Goal: Transaction & Acquisition: Purchase product/service

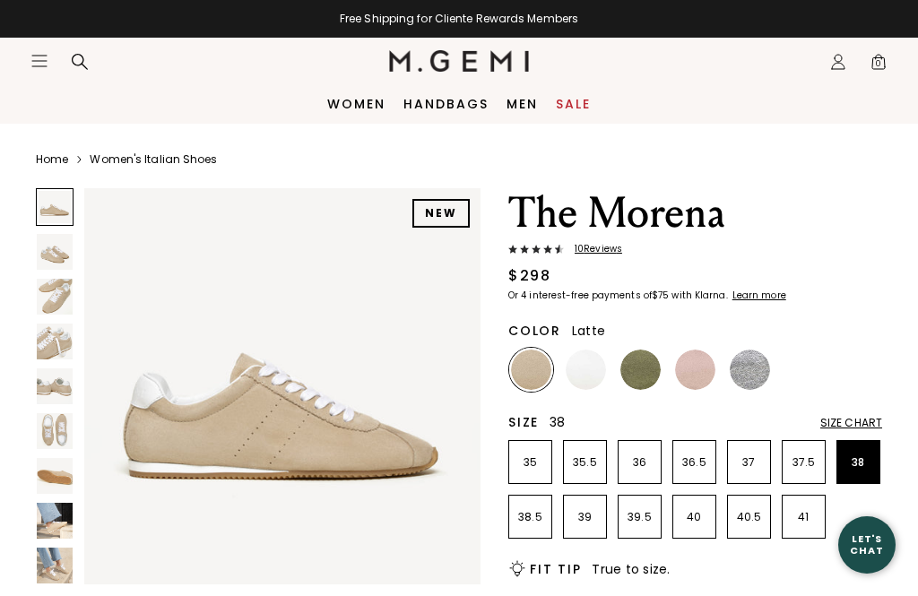
click at [860, 463] on p "38" at bounding box center [858, 462] width 42 height 14
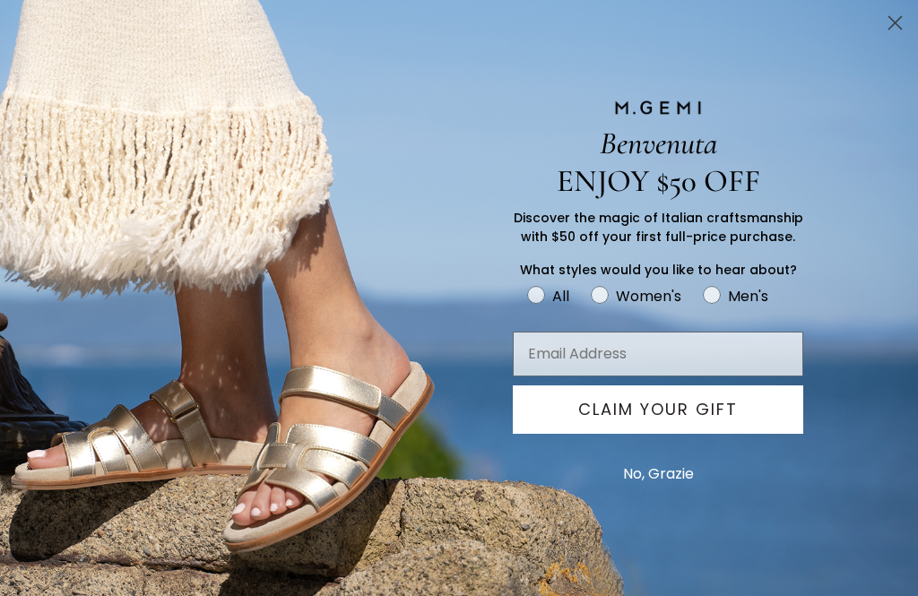
click at [897, 27] on circle "Close dialog" at bounding box center [896, 23] width 30 height 30
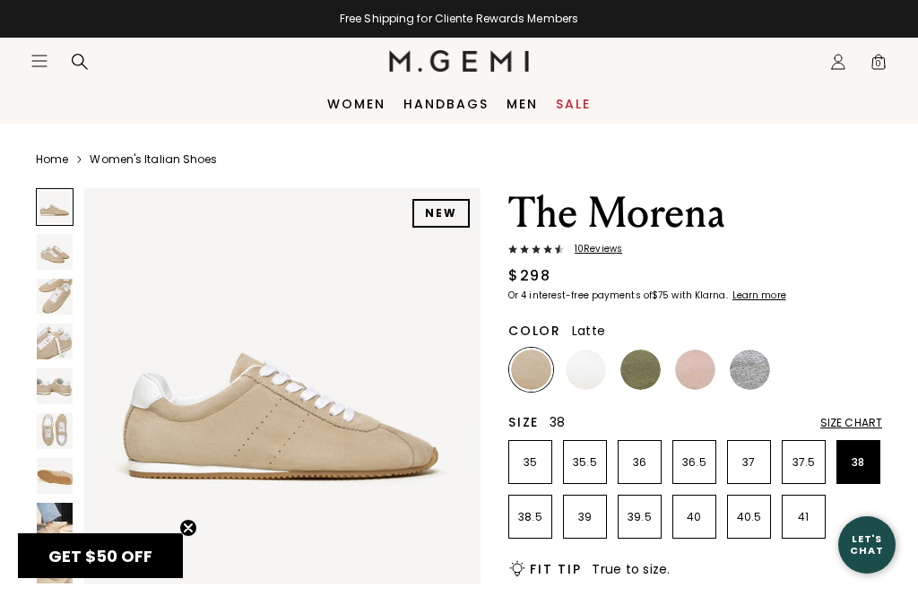
click at [43, 258] on img at bounding box center [55, 252] width 36 height 36
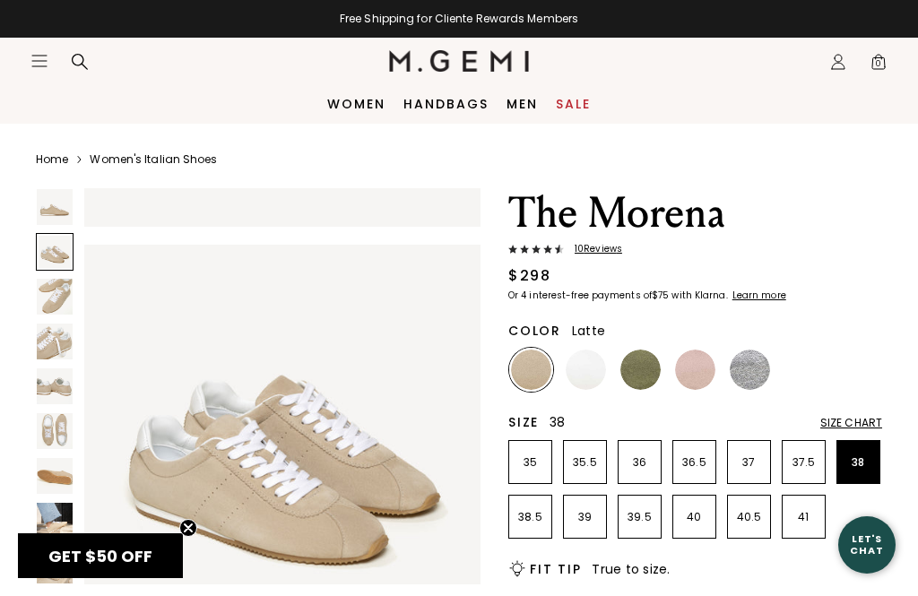
scroll to position [414, 0]
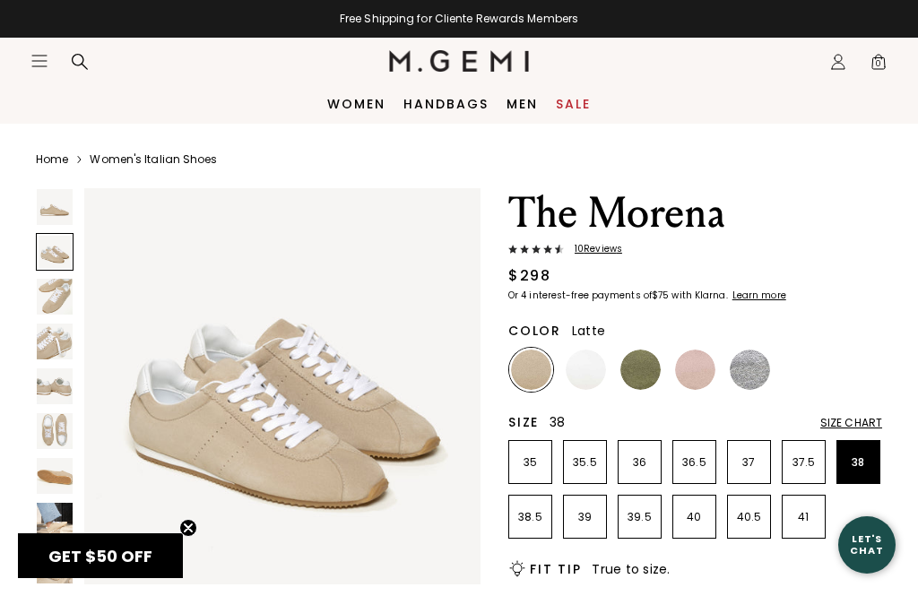
click at [46, 308] on img at bounding box center [55, 297] width 36 height 36
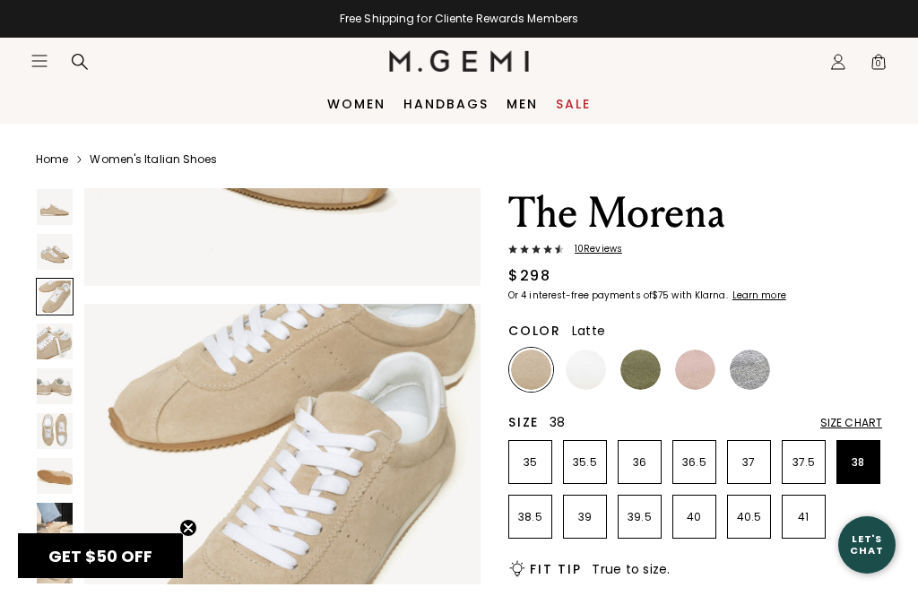
scroll to position [828, 0]
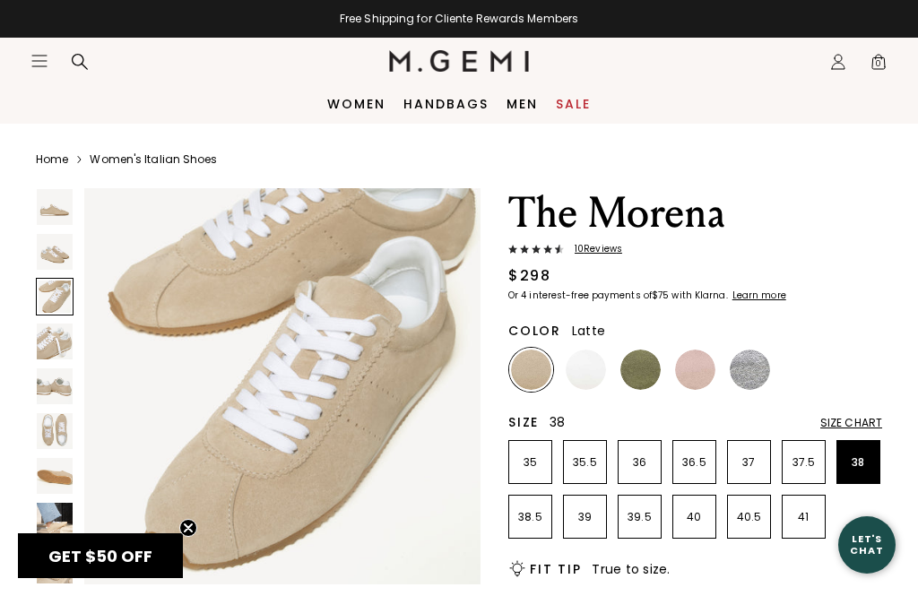
click at [46, 355] on img at bounding box center [55, 342] width 36 height 36
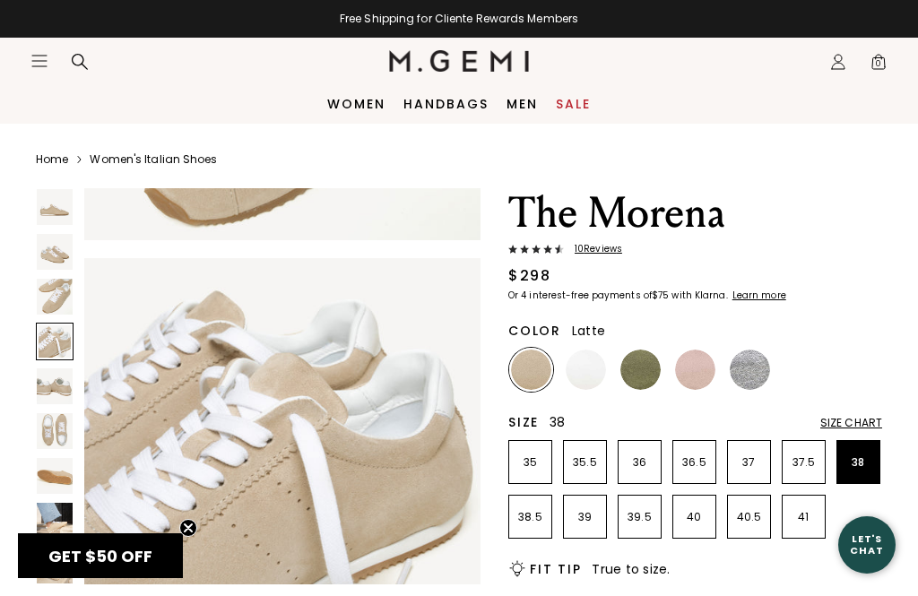
scroll to position [1243, 0]
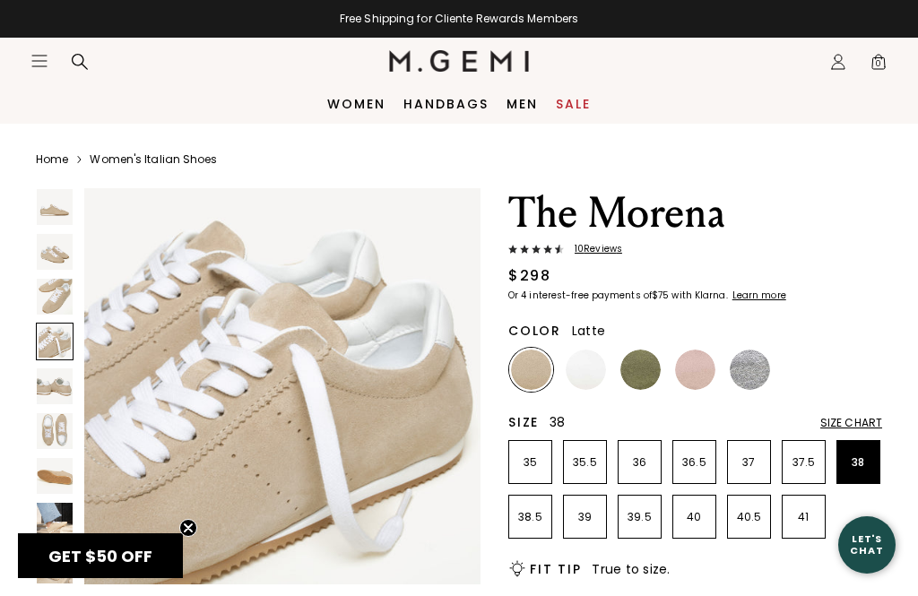
click at [58, 436] on img at bounding box center [55, 431] width 36 height 36
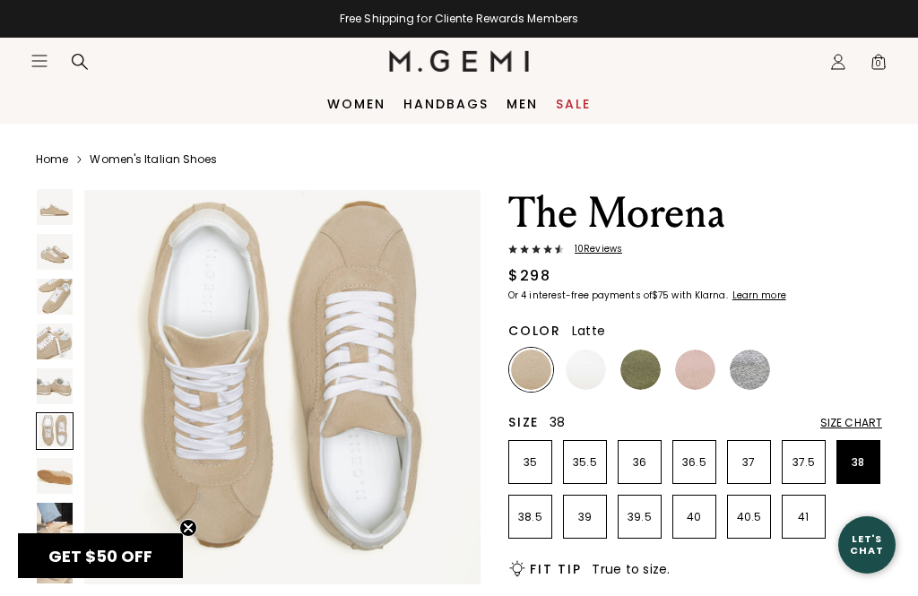
scroll to position [2071, 0]
click at [61, 446] on div at bounding box center [55, 431] width 38 height 38
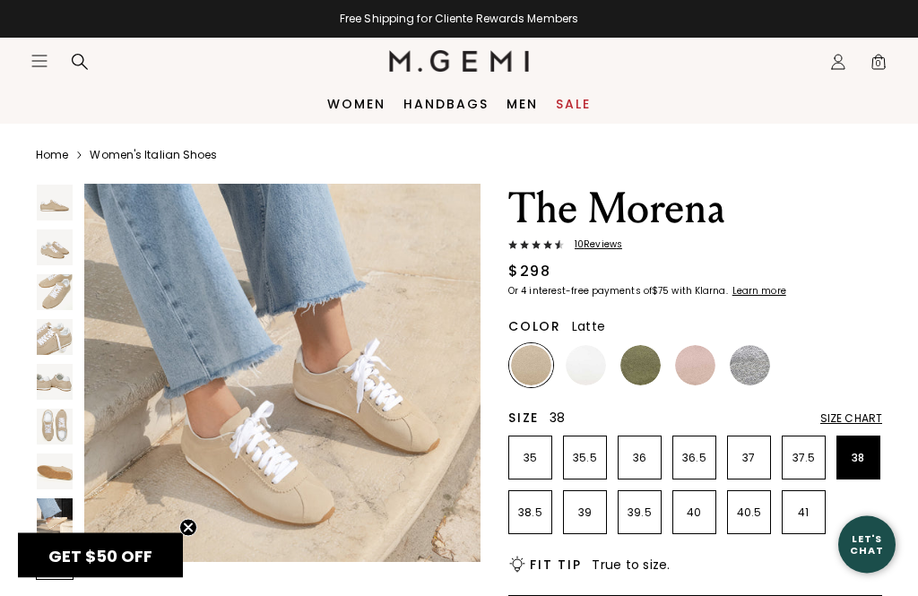
scroll to position [0, 0]
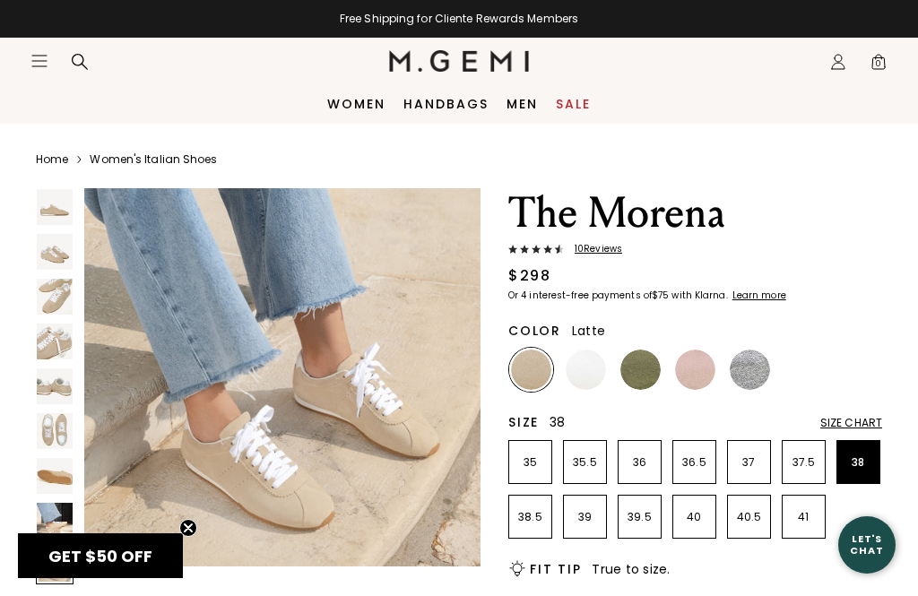
click at [636, 367] on img at bounding box center [640, 370] width 40 height 40
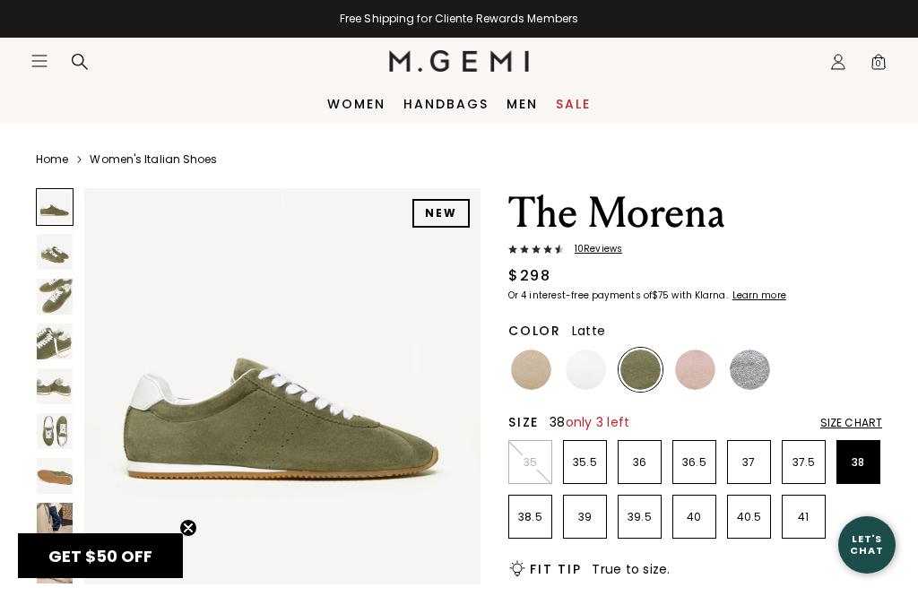
click at [535, 369] on img at bounding box center [531, 370] width 40 height 40
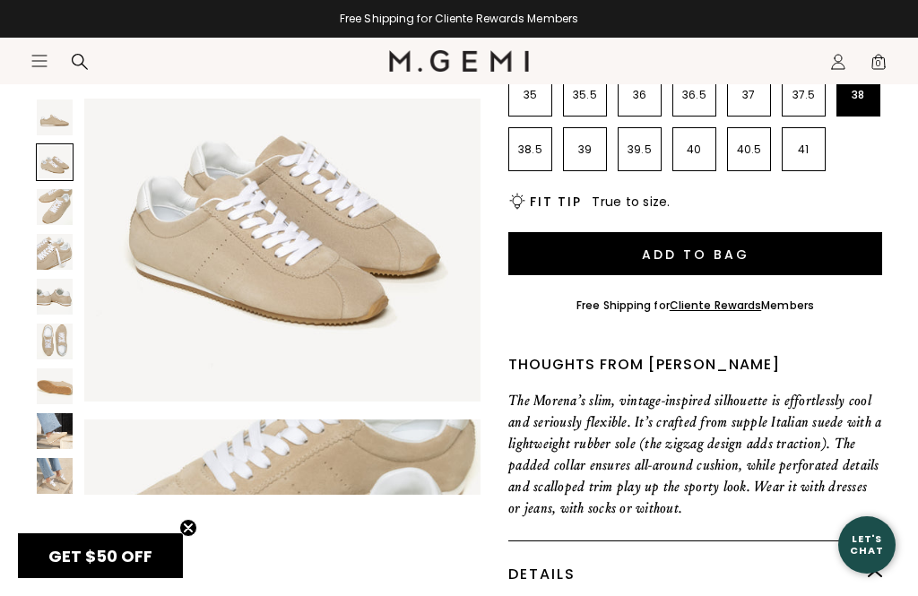
click at [705, 264] on button "Add to Bag" at bounding box center [695, 253] width 374 height 43
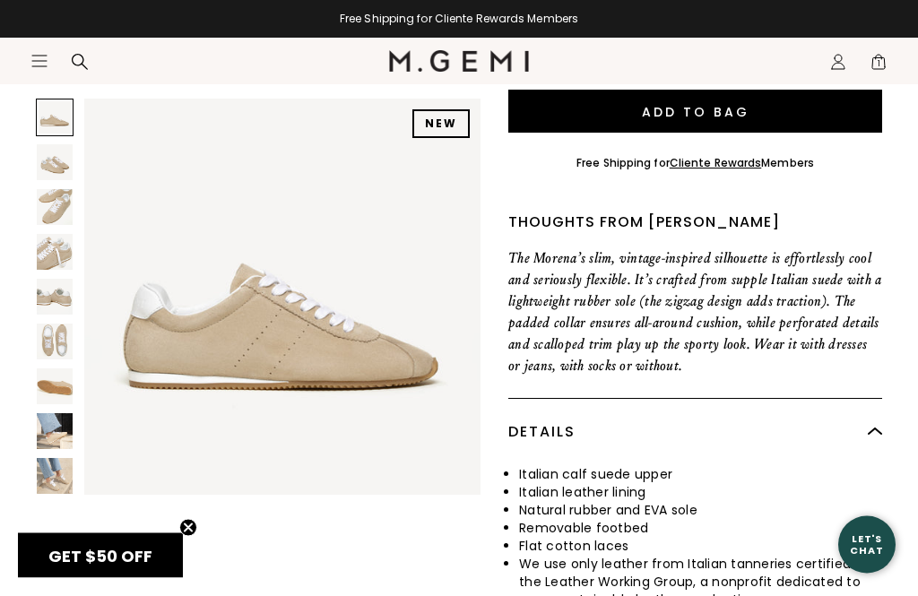
scroll to position [510, 0]
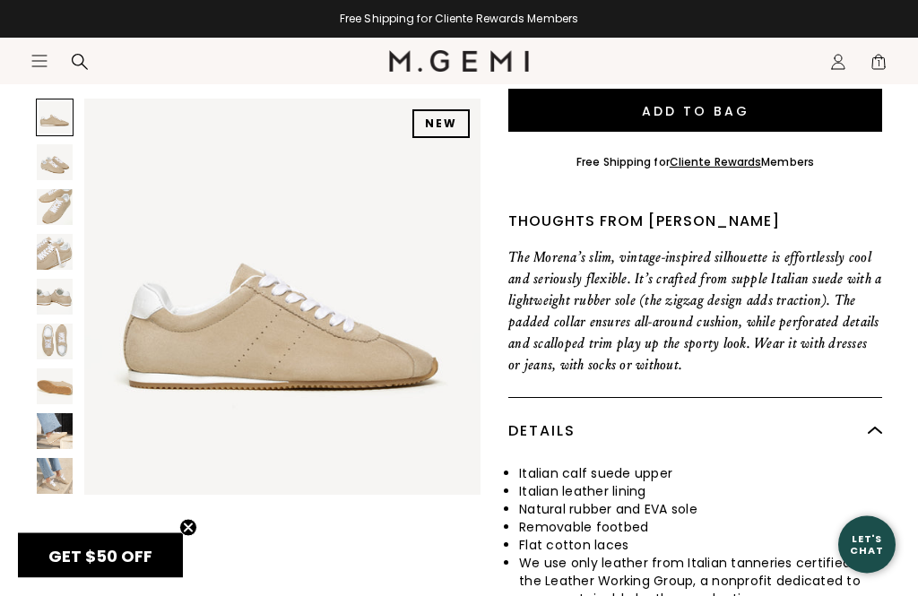
click at [102, 578] on span "GET $50 OFF" at bounding box center [100, 556] width 165 height 45
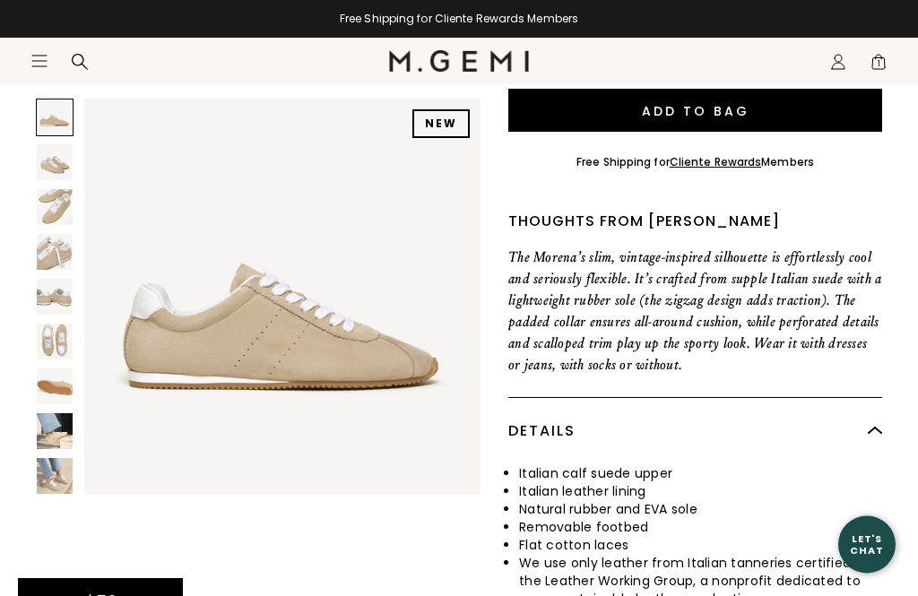
scroll to position [511, 0]
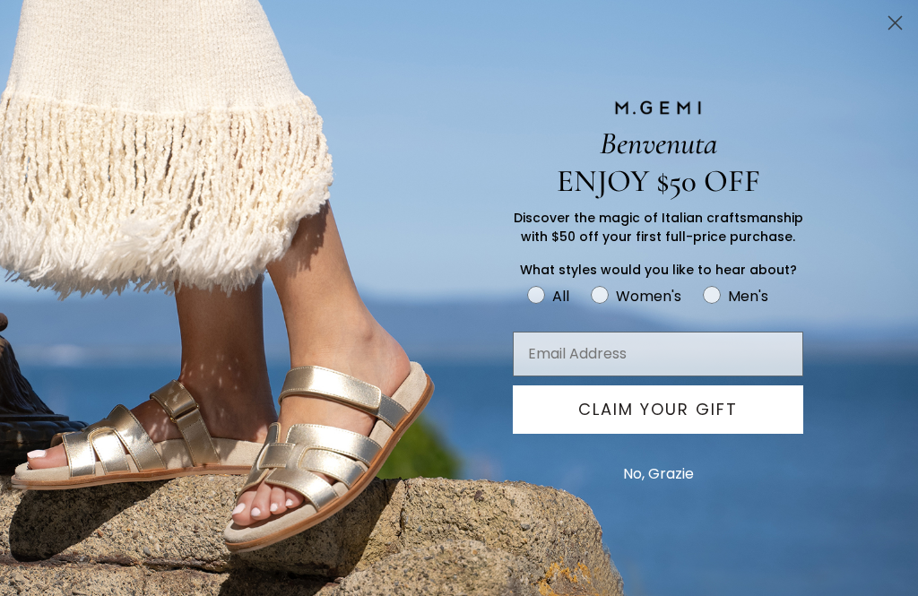
click at [597, 377] on input "Email Address" at bounding box center [658, 354] width 291 height 45
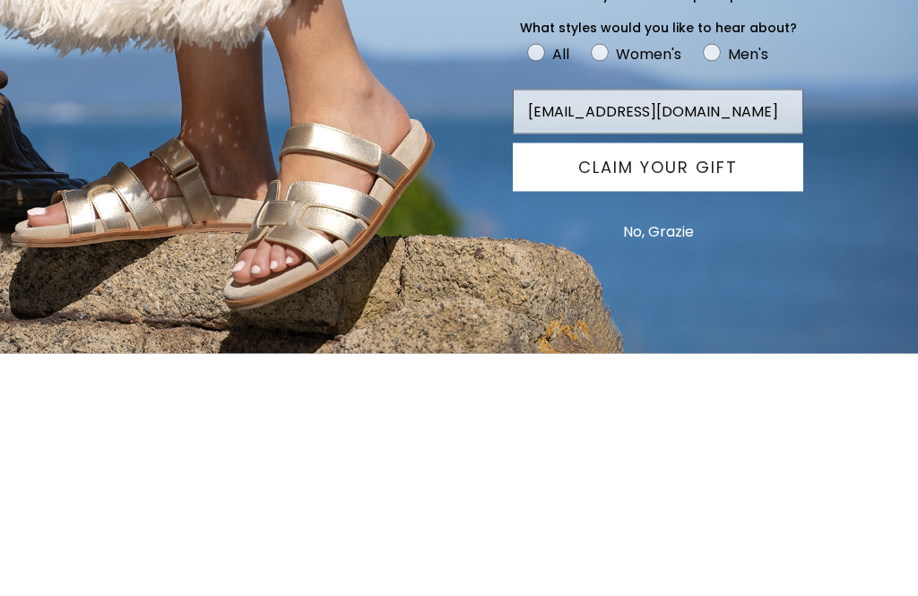
type input "emmcdavid@gmail.com"
click at [669, 386] on button "CLAIM YOUR GIFT" at bounding box center [658, 410] width 291 height 48
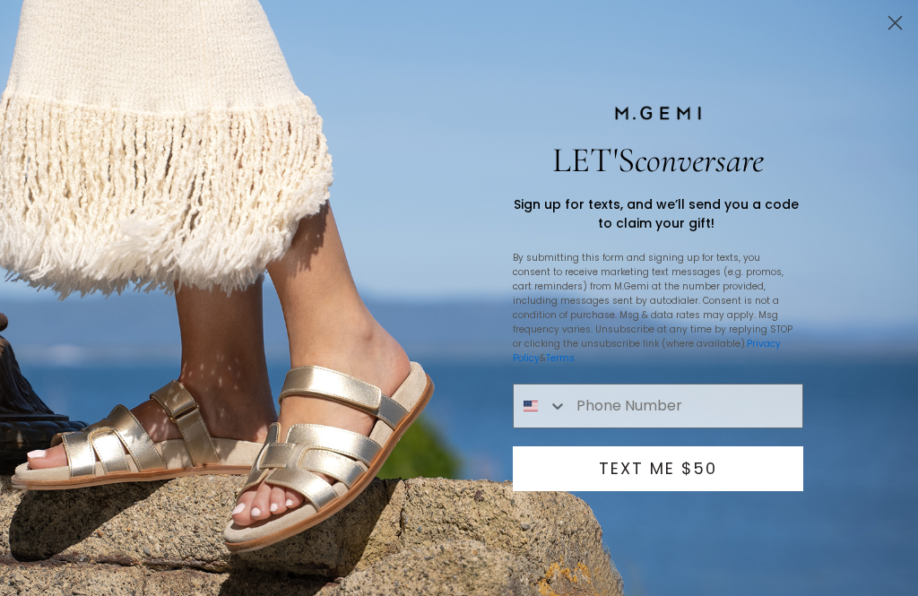
click at [628, 421] on input "Phone Number" at bounding box center [685, 406] width 235 height 43
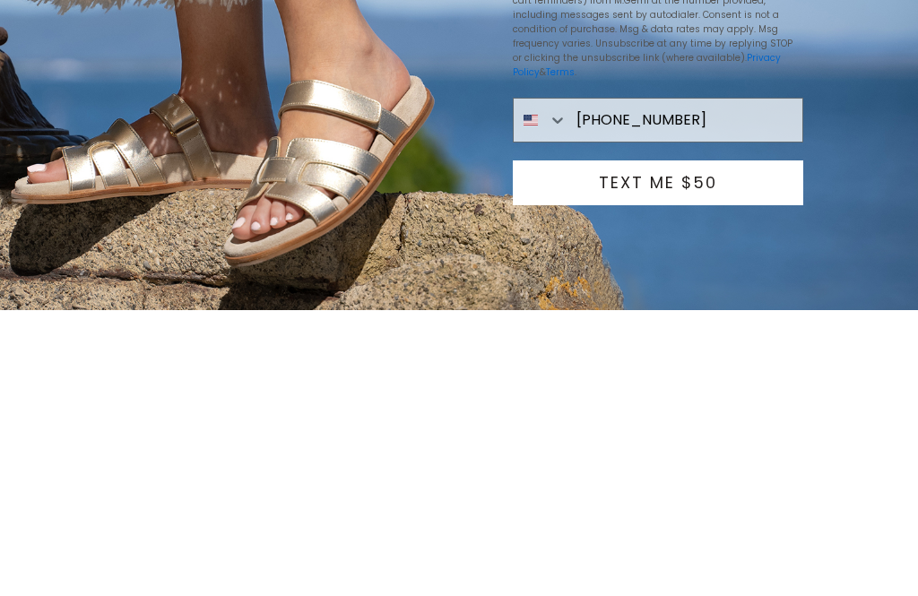
type input "478-951-6311"
click at [664, 447] on button "TEXT ME $50" at bounding box center [658, 469] width 291 height 45
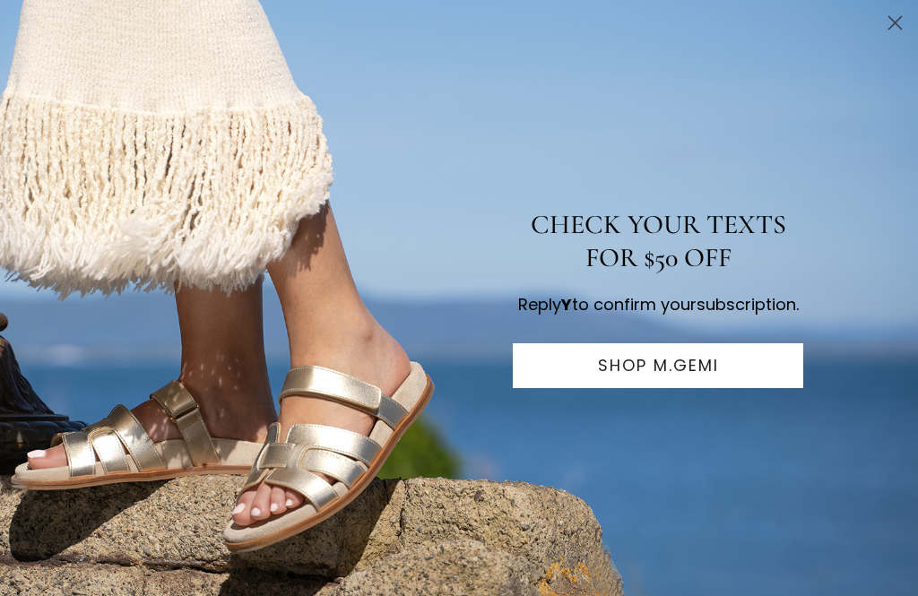
click at [673, 388] on button "SHOP M.GEMI" at bounding box center [658, 365] width 291 height 45
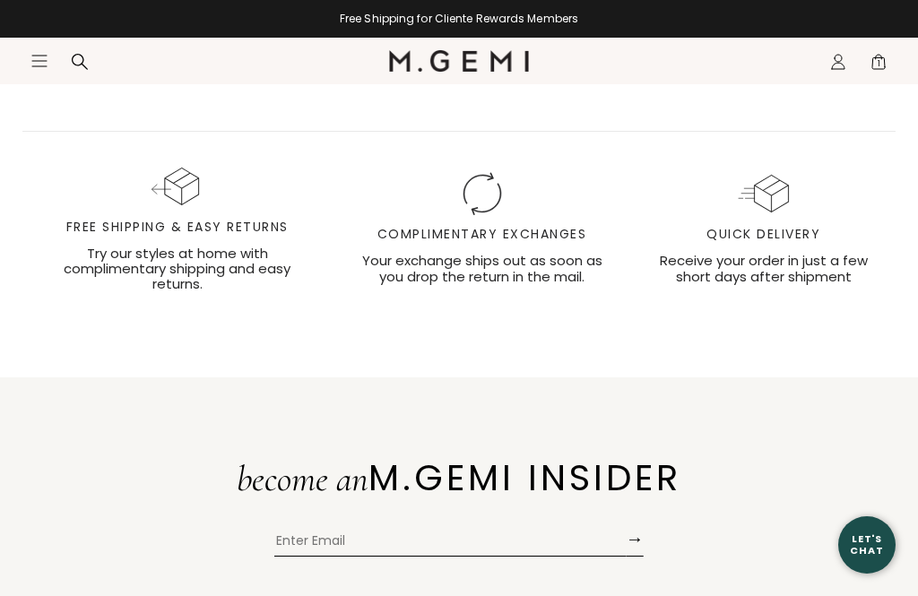
scroll to position [5991, 0]
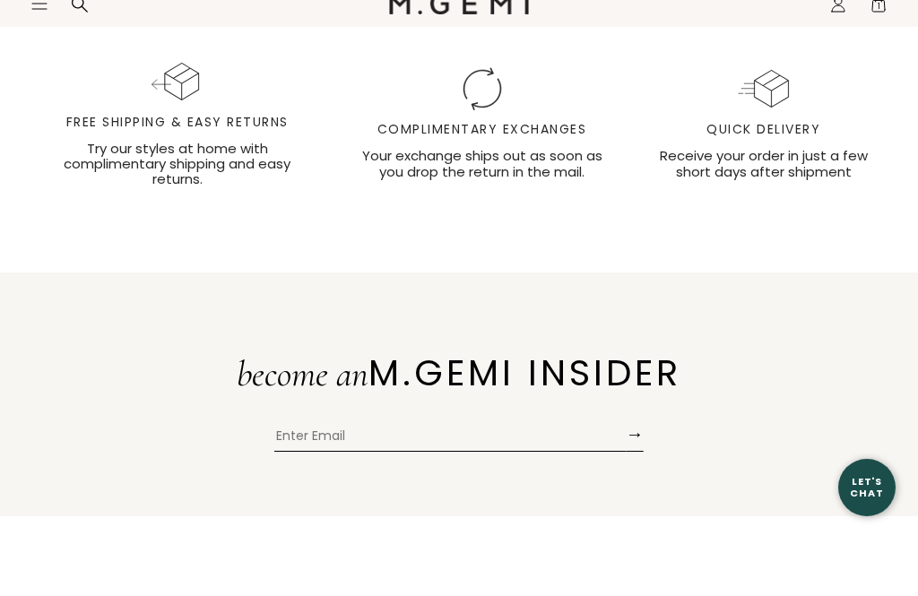
scroll to position [6049, 0]
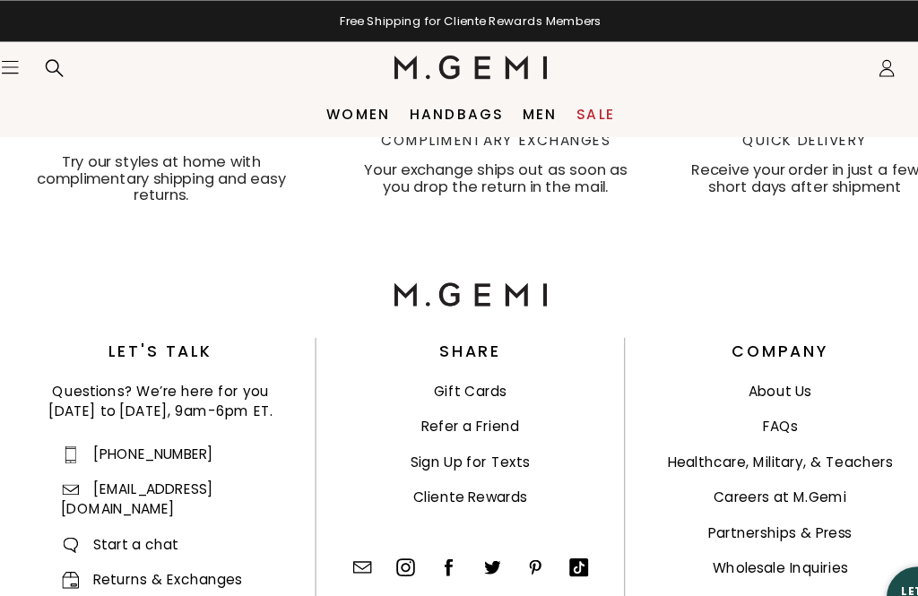
scroll to position [2806, 0]
